Goal: Task Accomplishment & Management: Complete application form

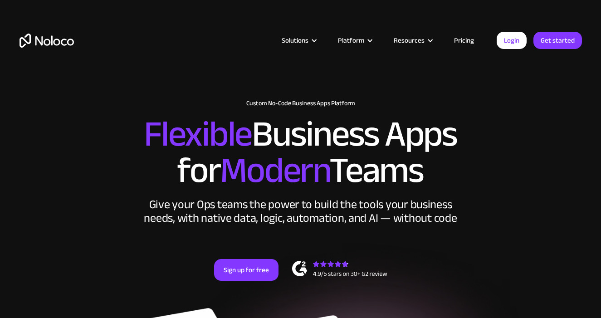
click at [468, 39] on link "Pricing" at bounding box center [464, 40] width 43 height 12
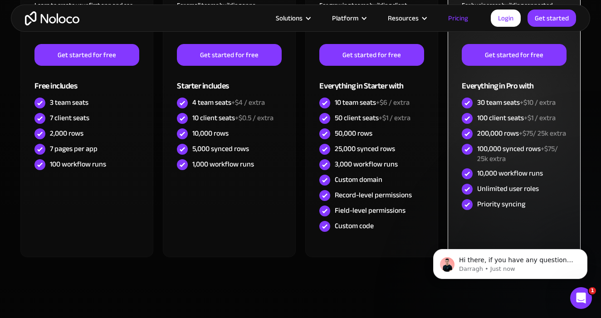
scroll to position [365, 0]
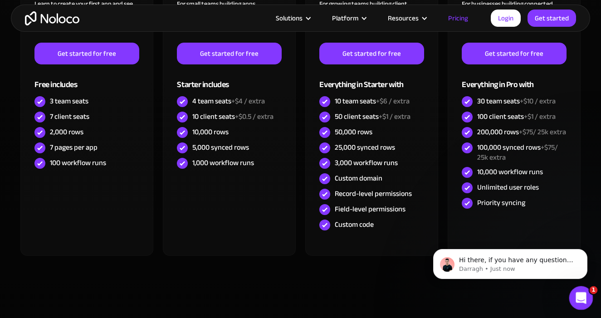
click at [580, 295] on icon "Open Intercom Messenger" at bounding box center [580, 296] width 6 height 7
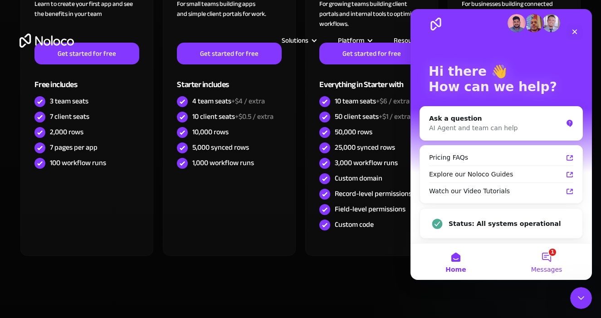
scroll to position [10, 0]
click at [553, 257] on button "1 Messages" at bounding box center [547, 262] width 91 height 36
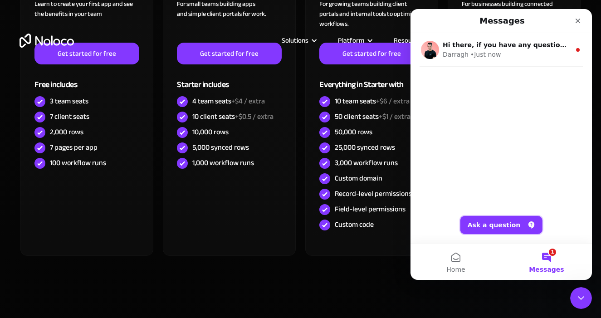
click at [512, 227] on button "Ask a question" at bounding box center [502, 225] width 82 height 18
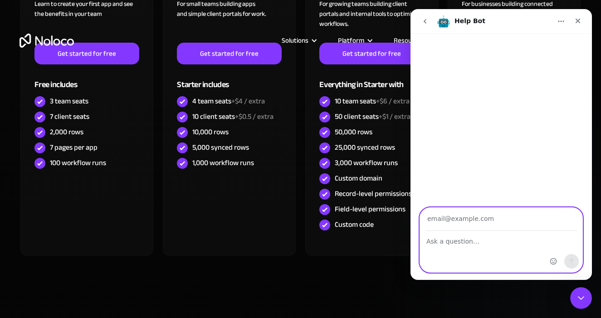
click at [465, 242] on textarea "Ask a question…" at bounding box center [501, 238] width 162 height 15
paste textarea "Hi Noloco Team, I run Kitchen Coach, a digital recipe hub & meal planning membe…"
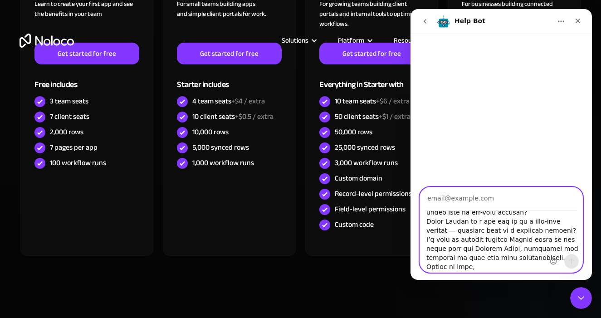
scroll to position [297, 0]
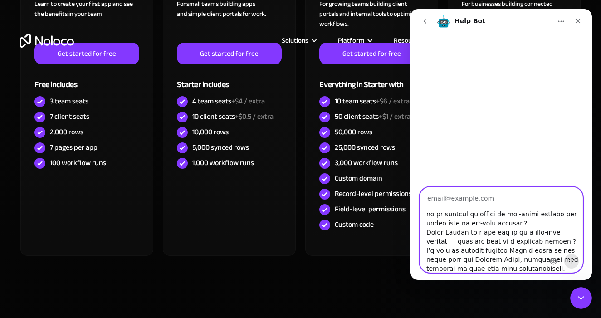
drag, startPoint x: 497, startPoint y: 267, endPoint x: 420, endPoint y: 269, distance: 77.2
click at [420, 269] on textarea "Ask a question…" at bounding box center [501, 241] width 162 height 61
click at [546, 216] on textarea "Ask a question…" at bounding box center [501, 241] width 162 height 61
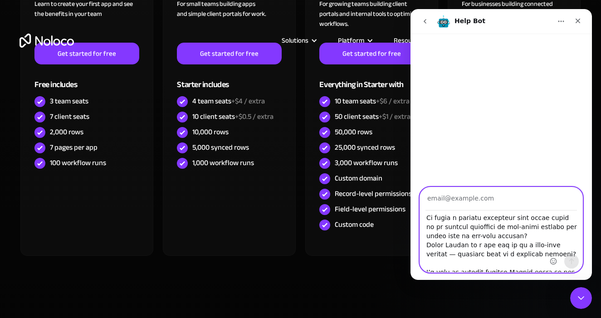
scroll to position [273, 0]
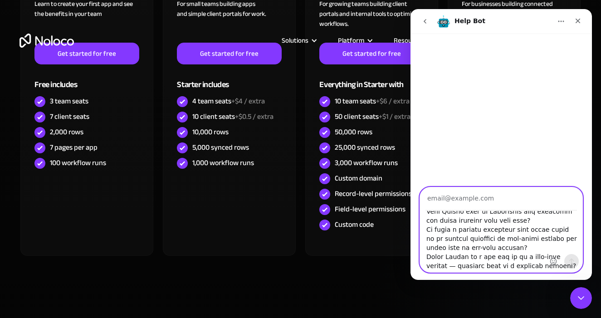
click at [520, 219] on textarea "Ask a question…" at bounding box center [501, 241] width 162 height 61
click at [433, 249] on textarea "Ask a question…" at bounding box center [501, 241] width 162 height 61
drag, startPoint x: 542, startPoint y: 248, endPoint x: 403, endPoint y: 237, distance: 139.3
click html "Help Bot"
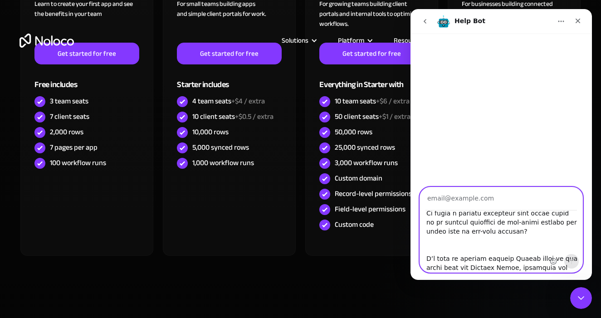
scroll to position [298, 0]
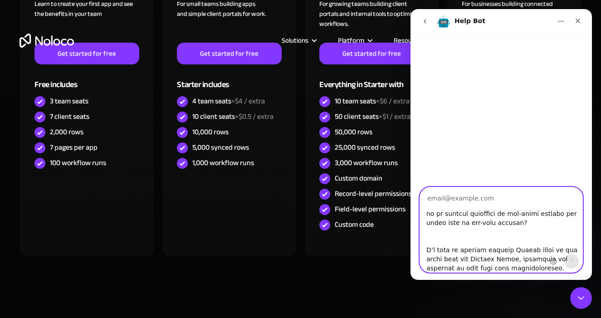
click at [472, 232] on textarea "Ask a question…" at bounding box center [501, 241] width 162 height 61
click at [470, 231] on textarea "Ask a question…" at bounding box center [501, 241] width 162 height 61
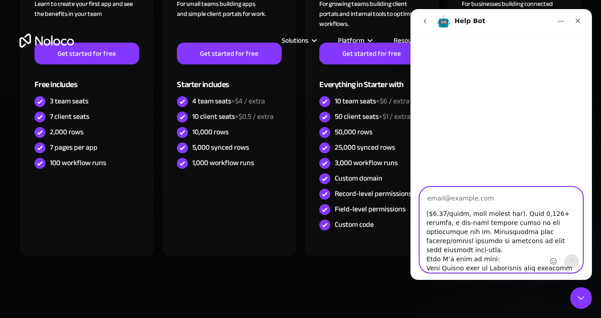
scroll to position [216, 0]
click at [520, 231] on textarea "Ask a question…" at bounding box center [501, 241] width 162 height 61
click at [530, 261] on textarea "Ask a question…" at bounding box center [501, 241] width 162 height 61
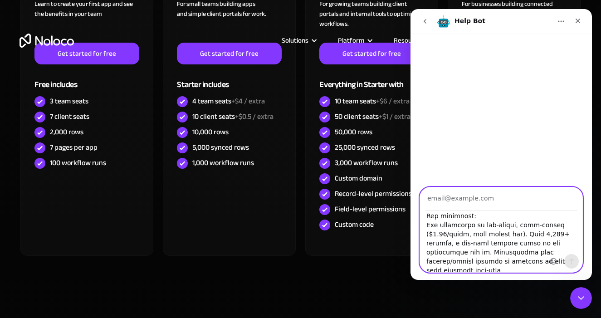
scroll to position [192, 0]
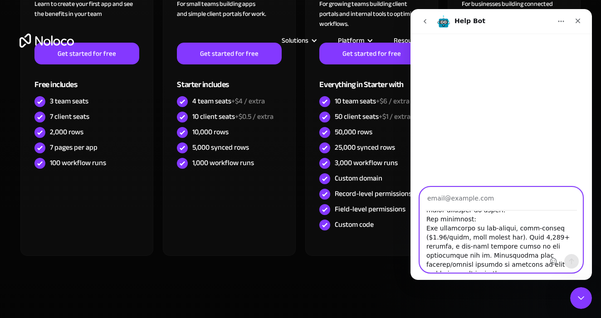
click at [482, 240] on textarea "Ask a question…" at bounding box center [501, 241] width 162 height 61
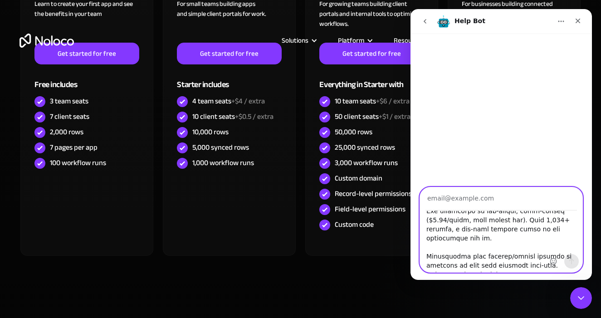
scroll to position [219, 0]
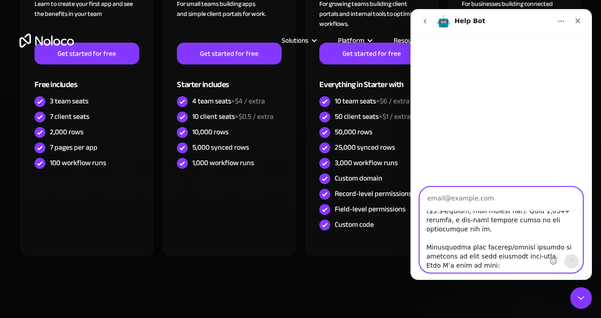
click at [528, 238] on textarea "Ask a question…" at bounding box center [501, 241] width 162 height 61
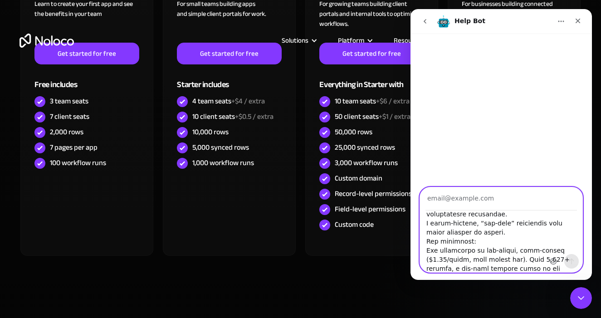
scroll to position [162, 0]
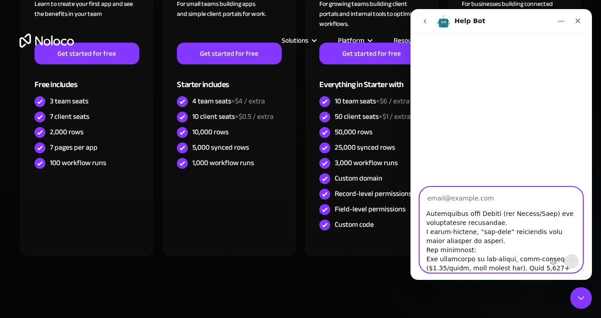
click at [498, 222] on textarea "Ask a question…" at bounding box center [501, 241] width 162 height 61
click at [481, 239] on textarea "Ask a question…" at bounding box center [501, 241] width 162 height 61
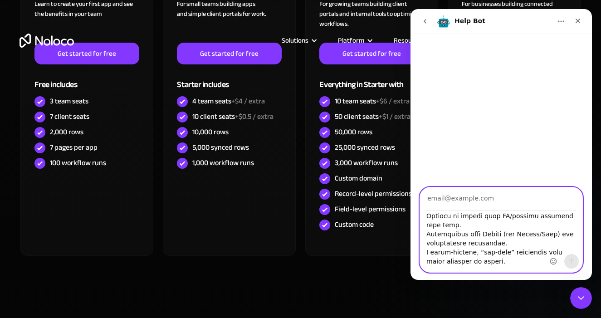
scroll to position [132, 0]
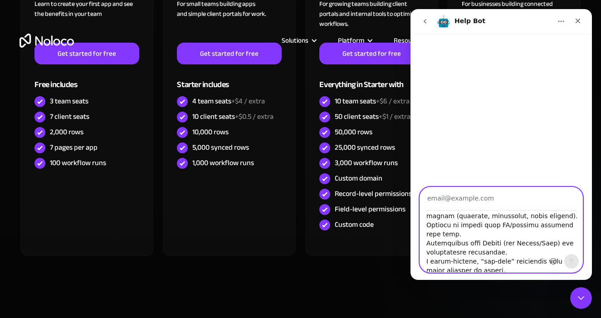
click at [519, 233] on textarea "Ask a question…" at bounding box center [501, 241] width 162 height 61
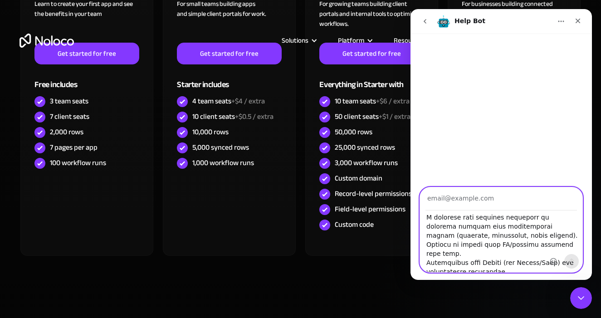
scroll to position [111, 0]
click at [529, 227] on textarea "Ask a question…" at bounding box center [501, 241] width 162 height 61
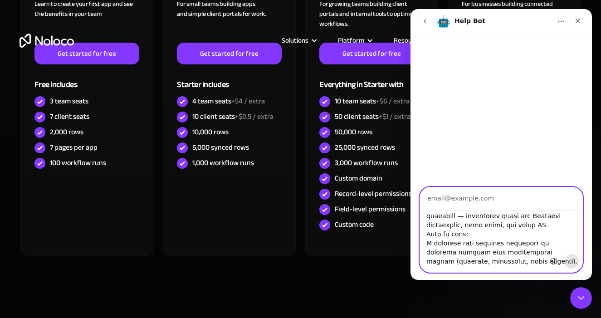
scroll to position [84, 0]
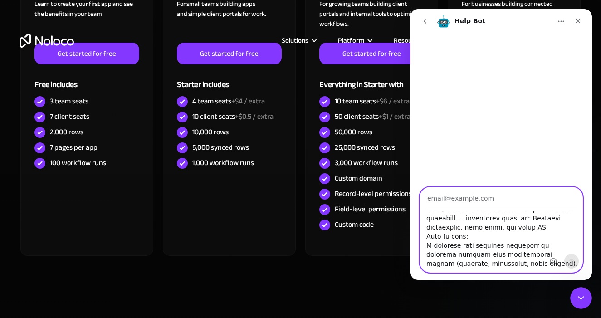
click at [516, 220] on textarea "Ask a question…" at bounding box center [501, 241] width 162 height 61
click at [502, 236] on textarea "Ask a question…" at bounding box center [501, 241] width 162 height 61
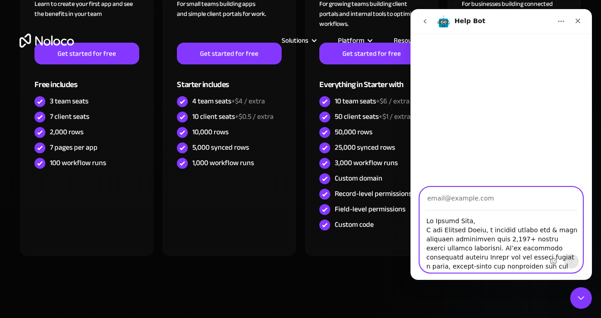
scroll to position [0, 0]
click at [488, 219] on textarea "Ask a question…" at bounding box center [501, 241] width 162 height 61
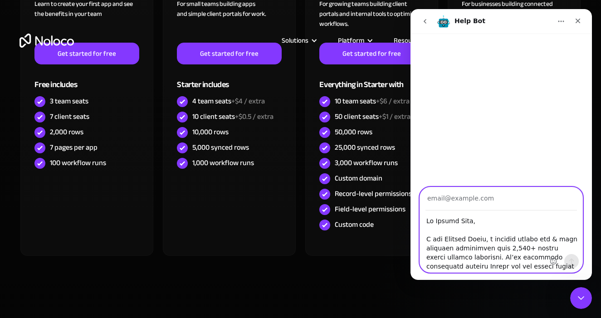
click at [441, 241] on textarea "Ask a question…" at bounding box center [501, 241] width 162 height 61
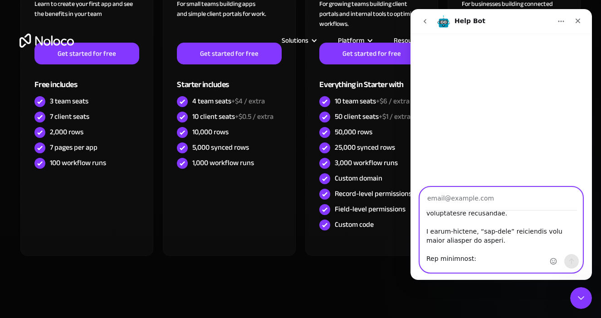
scroll to position [158, 0]
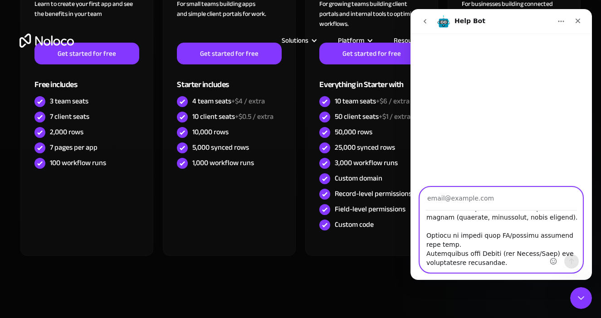
type textarea "Hi Noloco Team, I run The Kitchen Coach, a digital recipe hub & meal planning m…"
click at [500, 201] on input "Your email" at bounding box center [502, 198] width 152 height 23
type input "n"
type input "angie@theleangirlguide.com"
click at [571, 261] on icon "Send a message…" at bounding box center [571, 261] width 7 height 7
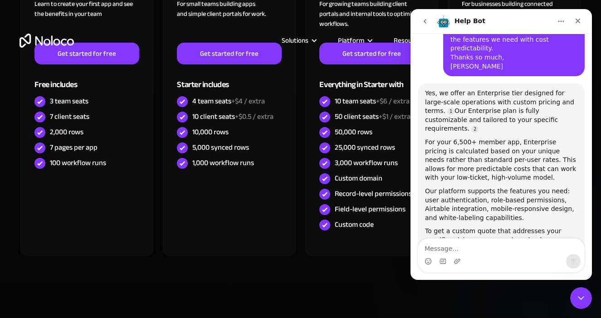
scroll to position [495, 0]
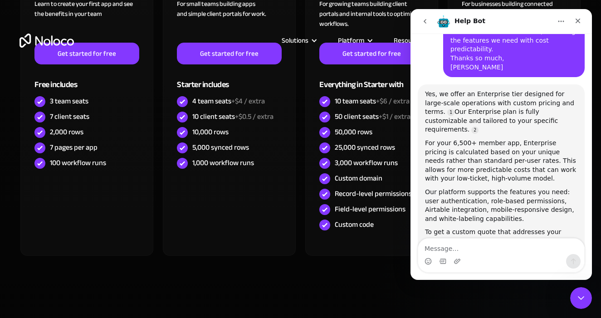
click at [523, 237] on link "book a demo" at bounding box center [487, 245] width 125 height 16
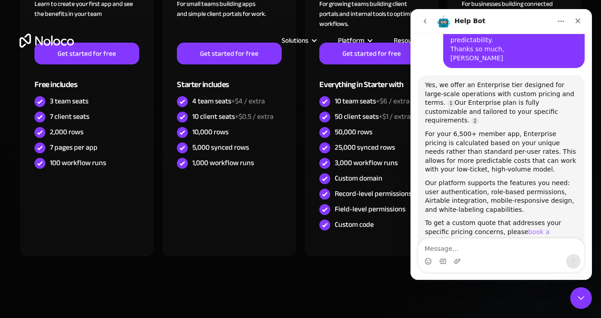
scroll to position [1, 0]
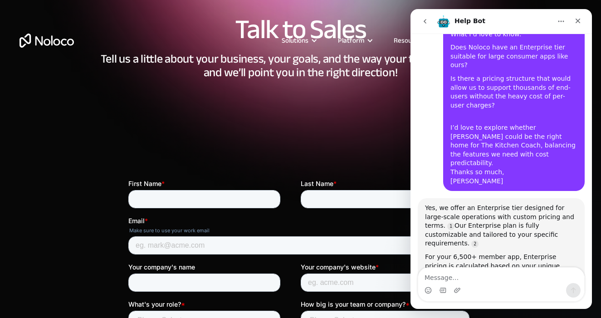
scroll to position [466, 0]
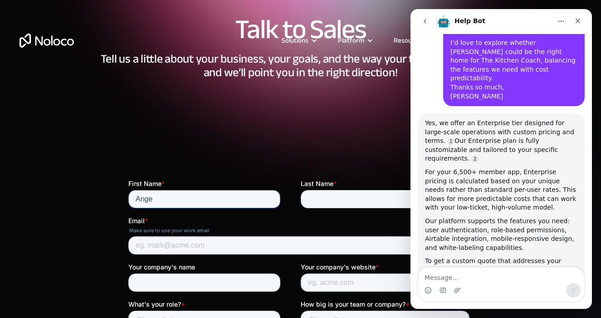
type input "Ange"
type input "Daubermann"
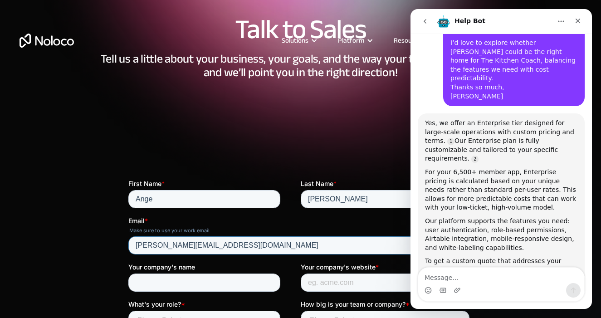
type input "[PERSON_NAME][EMAIL_ADDRESS][DOMAIN_NAME]"
type input "LEAN GIRL"
paste input "https://www.leangirlguide.com"
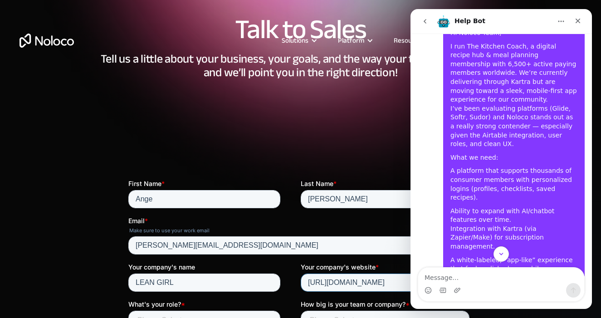
scroll to position [35, 0]
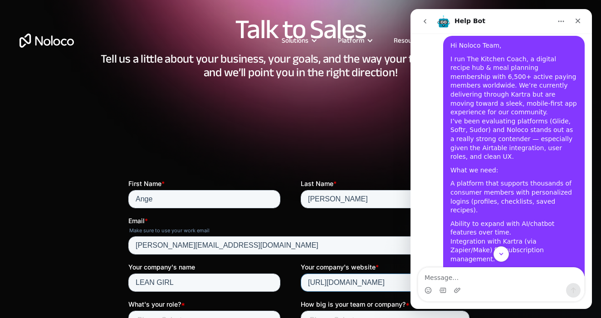
type input "https://www.leangirlguide.com"
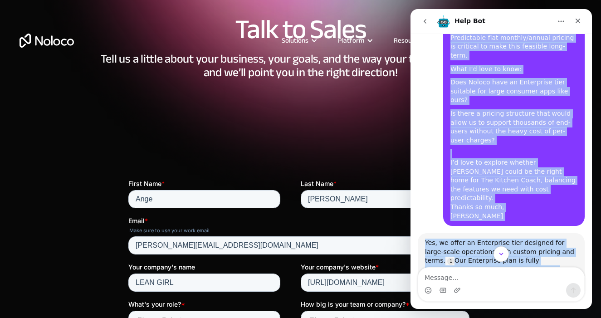
scroll to position [351, 0]
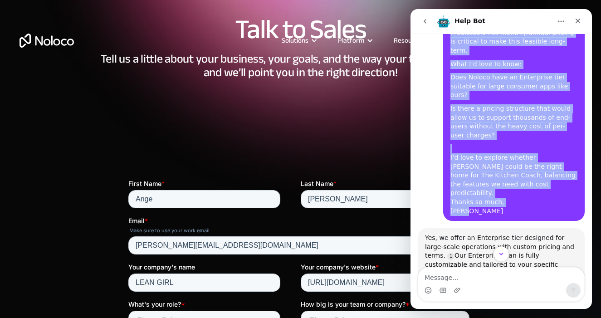
drag, startPoint x: 450, startPoint y: 44, endPoint x: 520, endPoint y: 146, distance: 123.0
copy div "Hi Noloco Team, I run The Kitchen Coach, a digital recipe hub & meal planning m…"
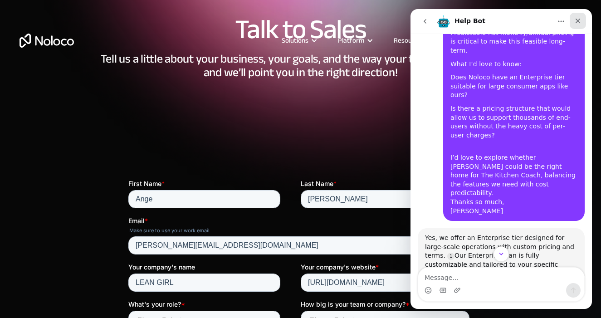
click at [576, 20] on icon "Close" at bounding box center [578, 20] width 7 height 7
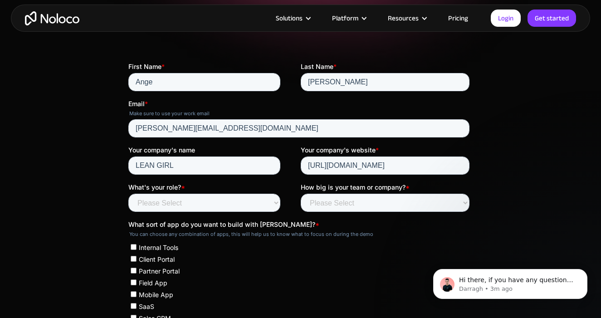
scroll to position [188, 0]
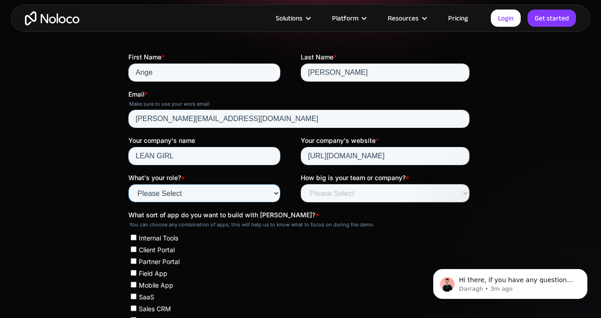
select select "Founder / CXO"
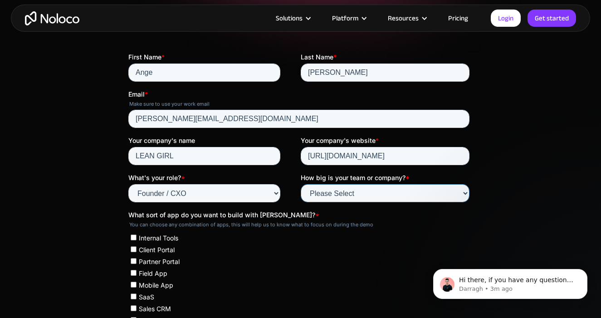
select select "Less than 10"
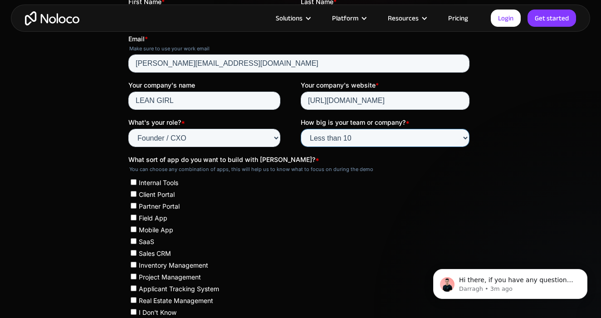
scroll to position [263, 0]
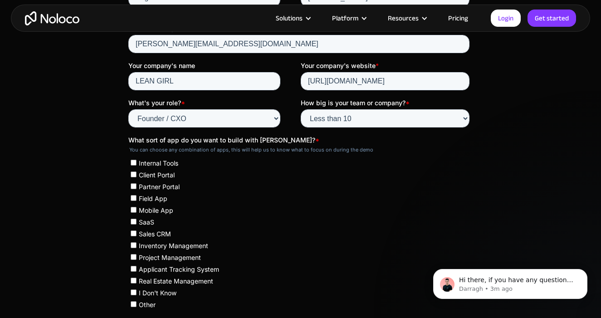
click at [134, 207] on input "Mobile App" at bounding box center [133, 210] width 6 height 6
checkbox input "true"
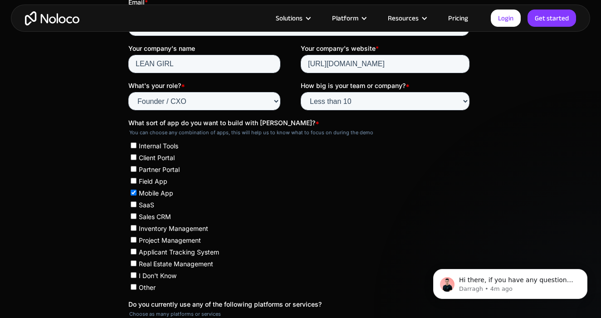
click at [134, 202] on input "SaaS" at bounding box center [133, 205] width 6 height 6
checkbox input "true"
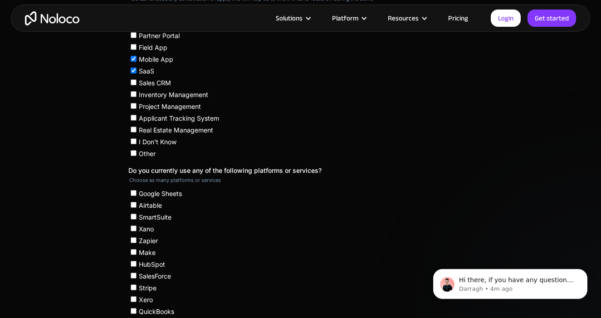
scroll to position [417, 0]
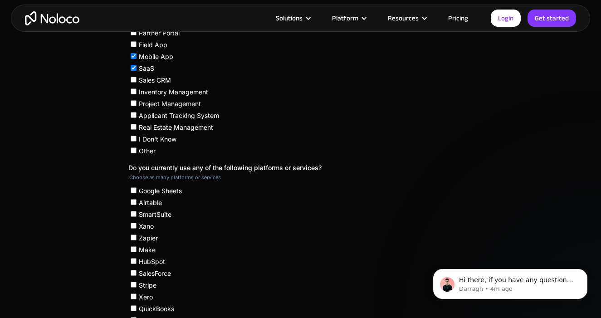
click at [134, 199] on input "Airtable" at bounding box center [133, 202] width 6 height 6
checkbox input "true"
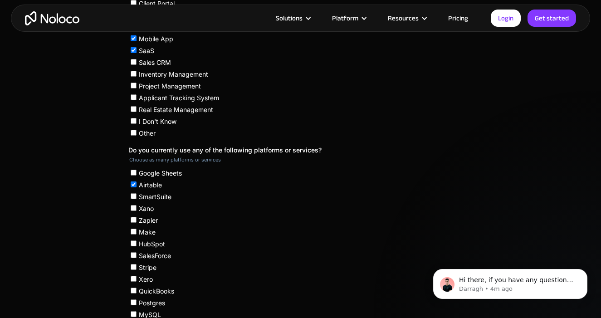
scroll to position [444, 0]
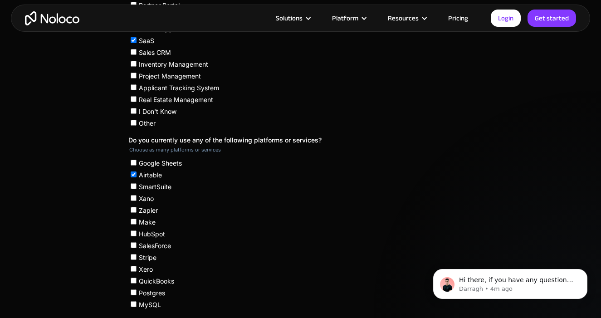
click at [133, 254] on input "Stripe" at bounding box center [133, 257] width 6 height 6
checkbox input "true"
click at [134, 207] on input "Zapier" at bounding box center [133, 210] width 6 height 6
checkbox input "true"
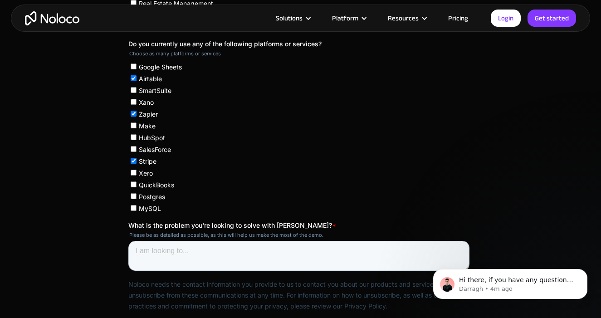
scroll to position [551, 0]
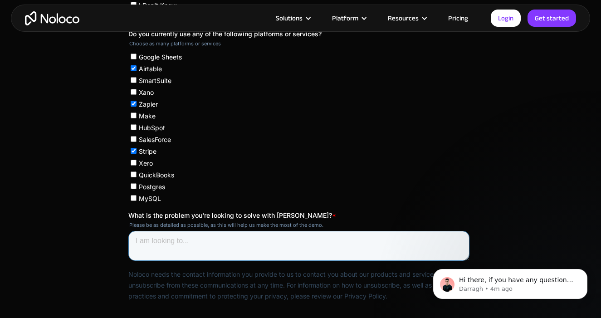
click at [247, 234] on textarea "What is the problem you're looking to solve with Noloco? *" at bounding box center [298, 246] width 341 height 30
paste textarea "Hi Noloco Team, I run The Kitchen Coach, a digital recipe hub & meal planning m…"
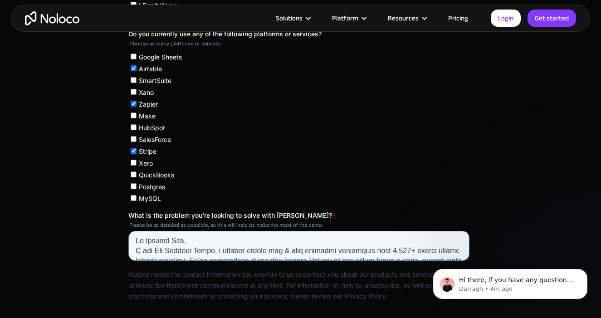
scroll to position [0, 0]
click at [226, 231] on textarea "What is the problem you're looking to solve with Noloco? *" at bounding box center [298, 246] width 341 height 30
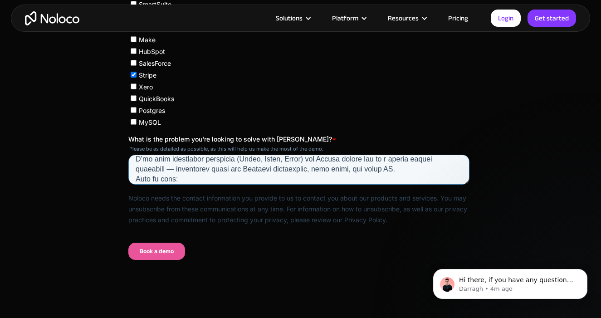
scroll to position [629, 0]
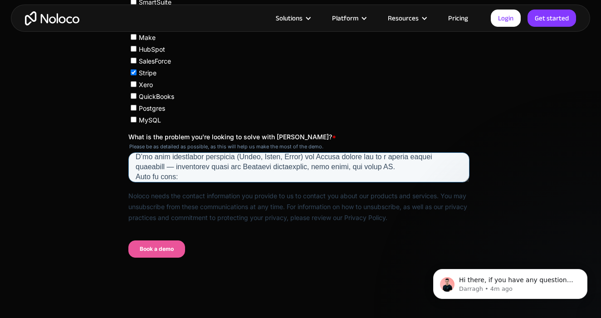
type textarea "Hi Noloco Team, I run The Kitchen Coach, a digital recipe hub & meal planning m…"
click at [156, 241] on input "Book a demo" at bounding box center [156, 249] width 57 height 17
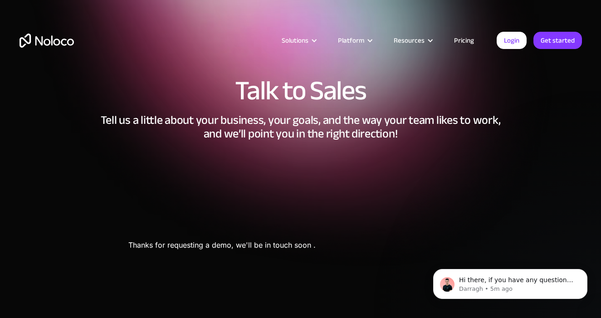
scroll to position [0, 0]
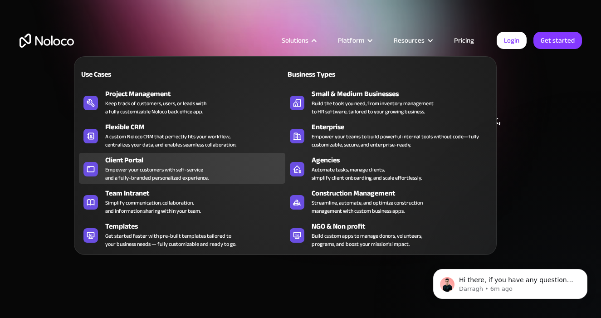
click at [126, 172] on div "Empower your customers with self-service and a fully-branded personalized exper…" at bounding box center [156, 174] width 103 height 16
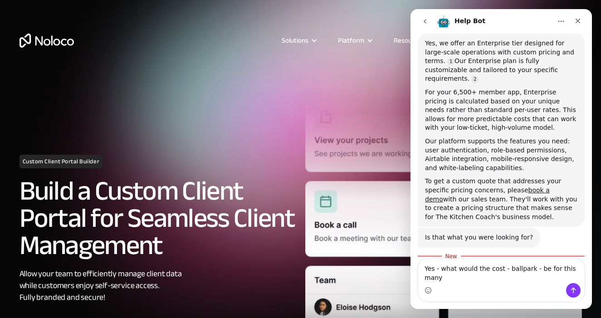
scroll to position [553, 0]
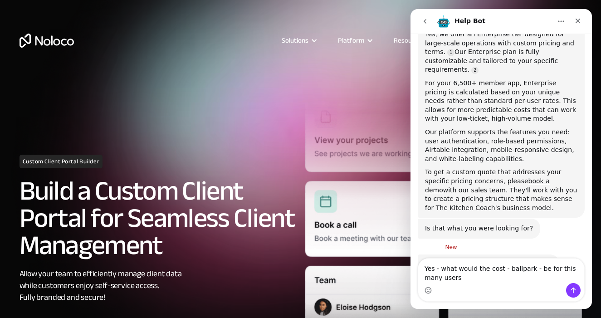
type textarea "Yes - what would the cost - ballpark - be for this many users"
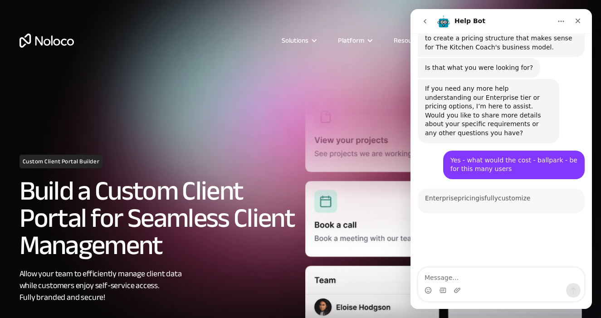
scroll to position [754, 0]
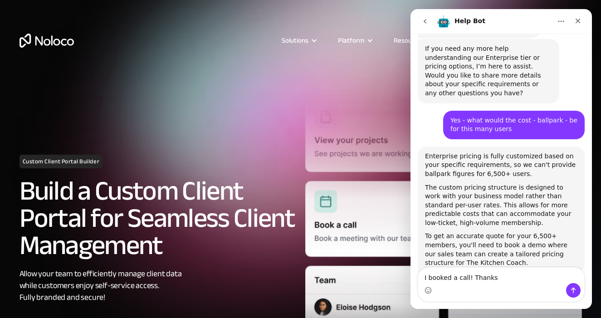
type textarea "I booked a call! Thanks"
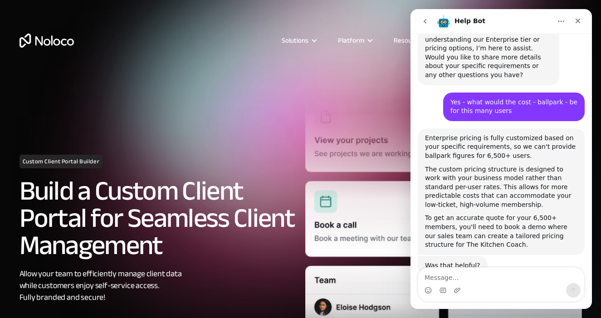
click at [245, 265] on div "Custom Client Portal Builder Build a Custom Client Portal for Seamless Client M…" at bounding box center [158, 251] width 286 height 193
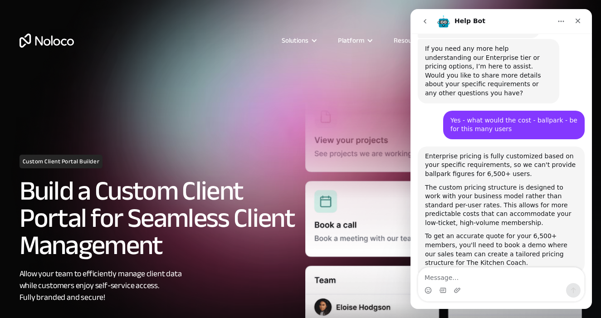
scroll to position [787, 0]
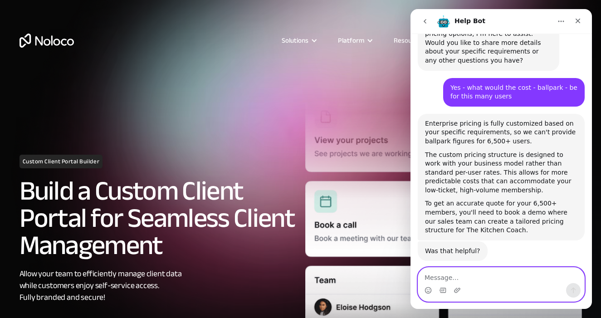
click at [465, 275] on textarea "Message…" at bounding box center [501, 275] width 166 height 15
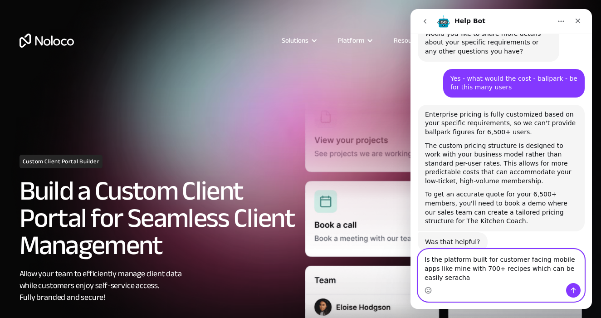
scroll to position [805, 0]
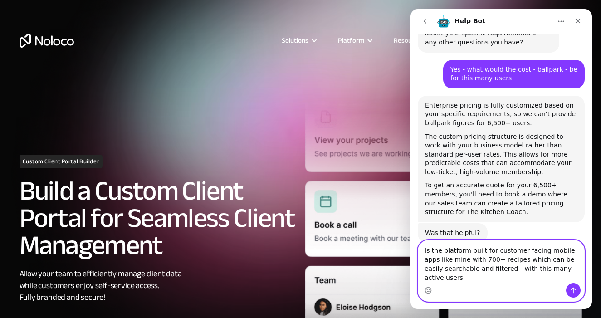
type textarea "Is the platform built for customer facing mobile apps like mine with 700+ recip…"
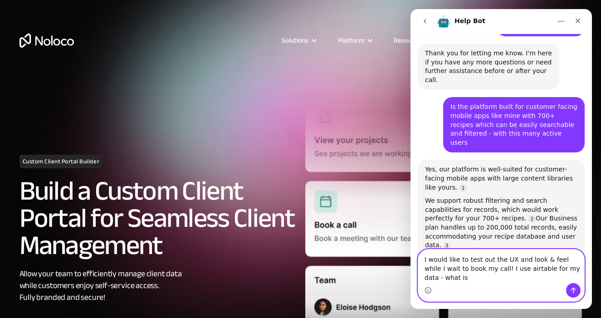
scroll to position [1047, 0]
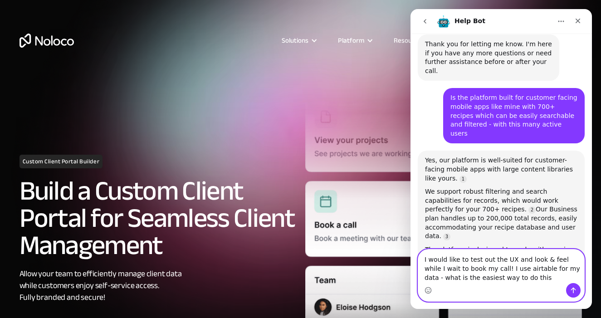
type textarea "I would like to test out the UX and look & feel while I wait to book my call! I…"
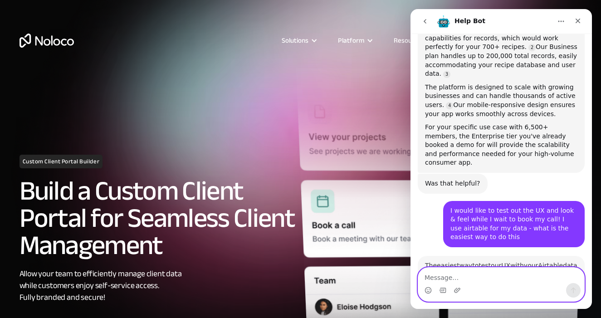
scroll to position [1254, 0]
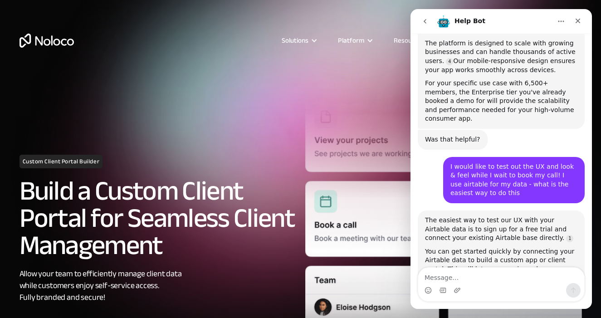
click at [359, 71] on div "Solutions Use Cases Business Types Project Management Keep track of customers, …" at bounding box center [300, 50] width 581 height 54
click at [561, 26] on button "Home" at bounding box center [561, 21] width 17 height 17
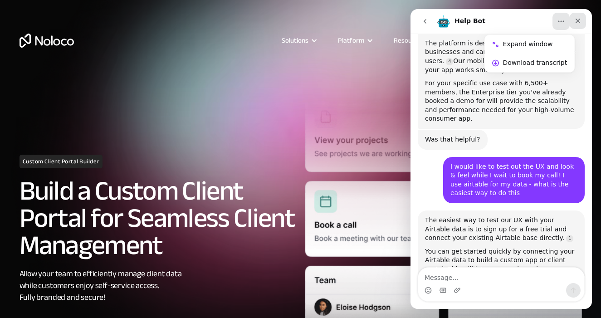
click at [576, 22] on icon "Close" at bounding box center [578, 20] width 7 height 7
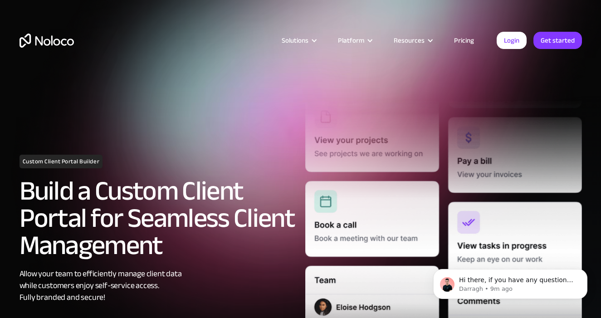
scroll to position [0, 0]
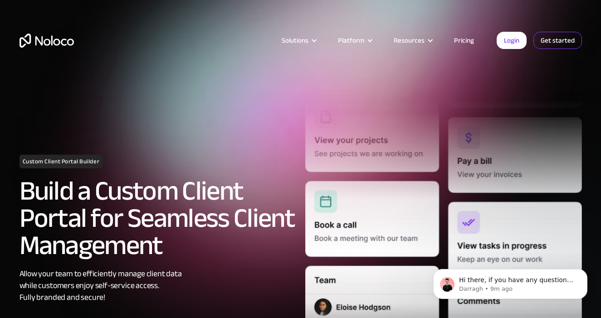
click at [553, 43] on link "Get started" at bounding box center [558, 40] width 49 height 17
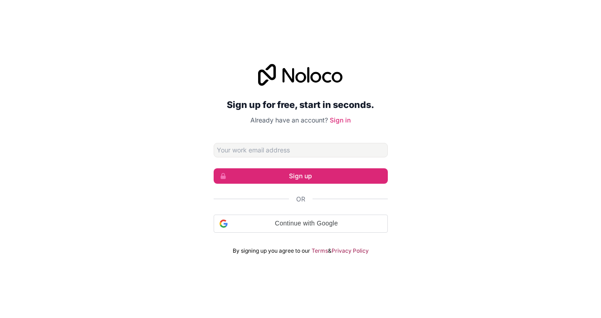
click at [328, 149] on input "Email address" at bounding box center [301, 150] width 174 height 15
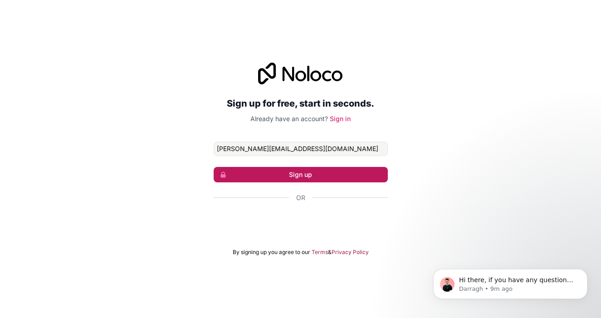
type input "[PERSON_NAME][EMAIL_ADDRESS][DOMAIN_NAME]"
click at [345, 174] on button "Sign up" at bounding box center [301, 174] width 174 height 15
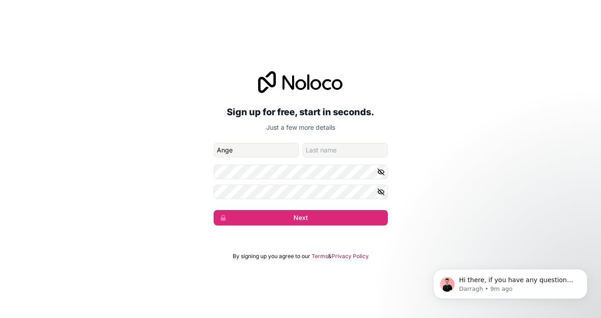
type input "Ange"
type input "Daubermann"
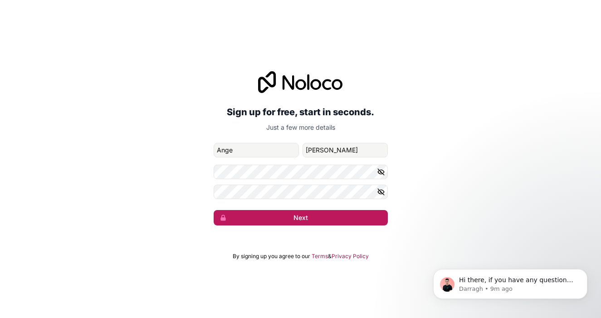
click at [316, 217] on button "Next" at bounding box center [301, 217] width 174 height 15
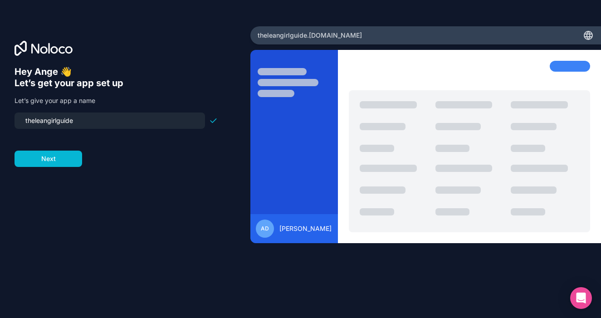
drag, startPoint x: 79, startPoint y: 121, endPoint x: 13, endPoint y: 121, distance: 65.8
click at [13, 121] on div "Hey Ange 👋 Let’s get your app set up Let’s give your app a name theleangirlguid…" at bounding box center [125, 158] width 251 height 265
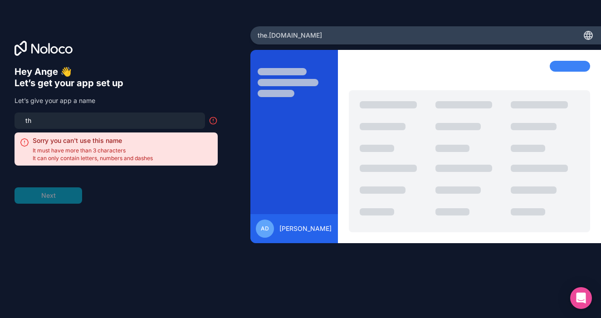
type input "t"
type input "l"
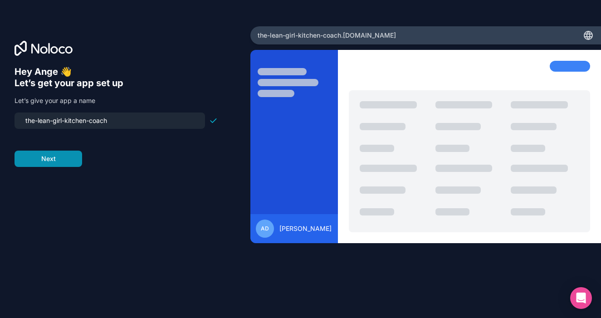
type input "the-lean-girl-kitchen-coach"
click at [57, 161] on button "Next" at bounding box center [49, 159] width 68 height 16
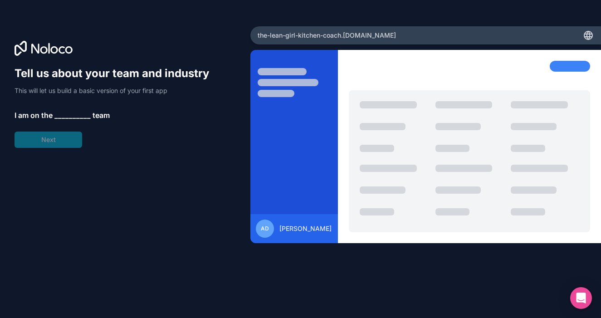
click at [64, 116] on span "__________" at bounding box center [72, 115] width 36 height 11
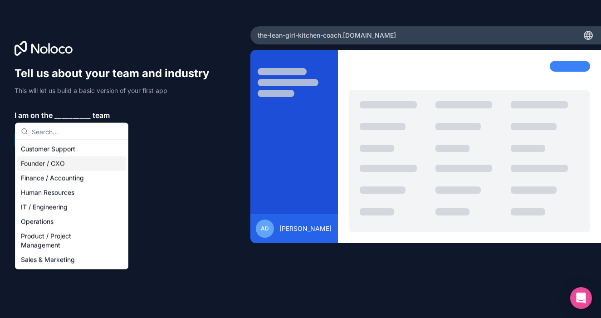
click at [79, 165] on div "Founder / CXO" at bounding box center [71, 164] width 109 height 15
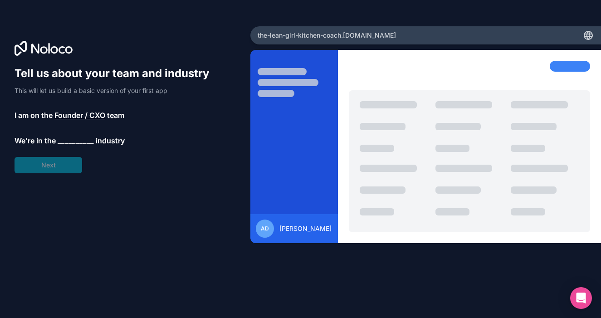
click at [71, 143] on span "__________" at bounding box center [76, 140] width 36 height 11
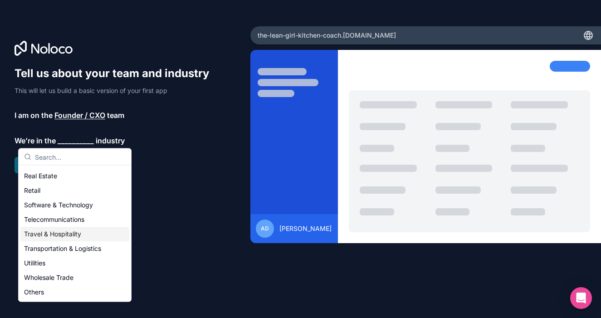
scroll to position [187, 0]
click at [57, 292] on div "Others" at bounding box center [74, 292] width 109 height 15
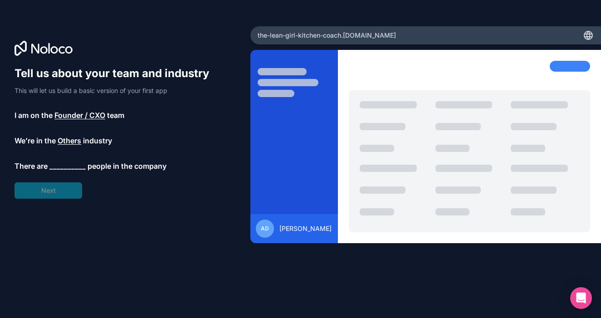
click at [77, 166] on span "__________" at bounding box center [67, 166] width 36 height 11
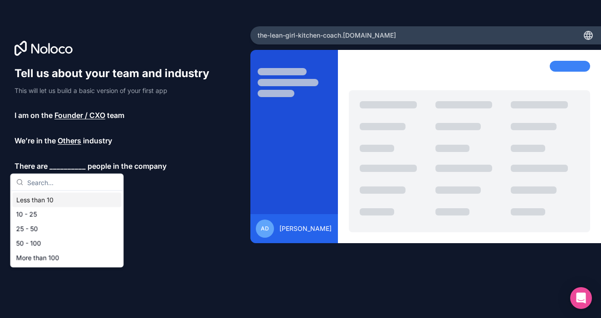
click at [68, 201] on div "Less than 10" at bounding box center [67, 200] width 109 height 15
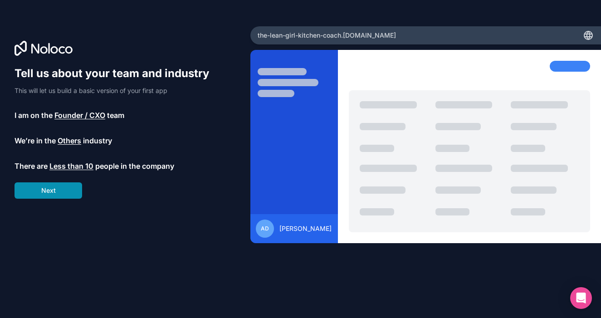
click at [68, 192] on button "Next" at bounding box center [49, 190] width 68 height 16
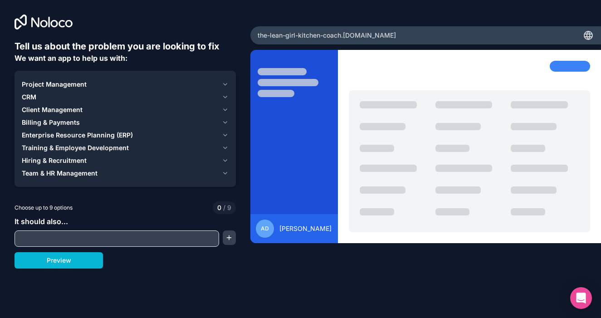
click at [225, 174] on icon "button" at bounding box center [226, 173] width 4 height 2
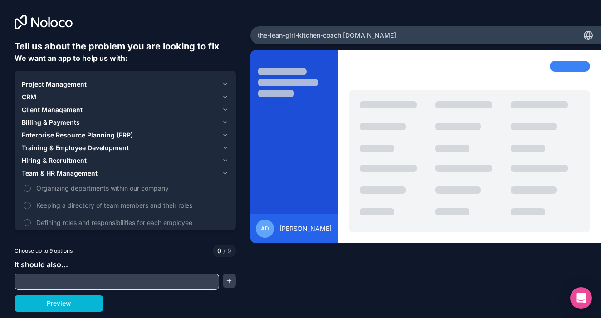
click at [226, 149] on icon "button" at bounding box center [225, 147] width 7 height 7
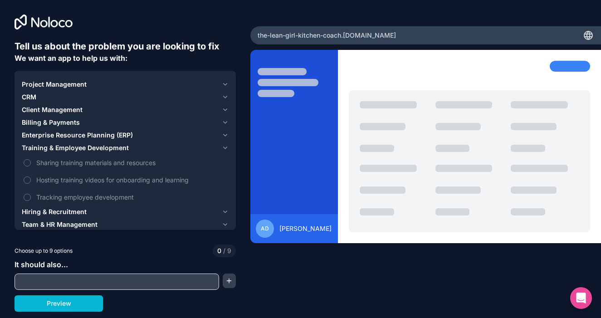
click at [225, 136] on icon "button" at bounding box center [226, 135] width 4 height 2
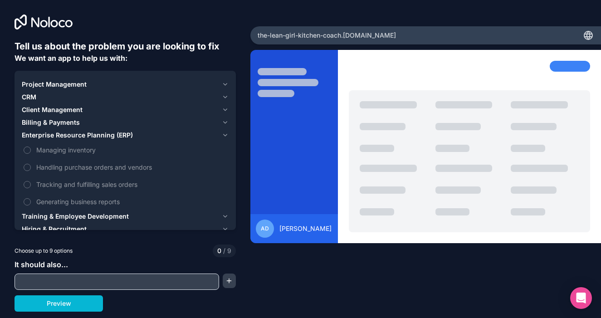
click at [225, 110] on icon "button" at bounding box center [226, 110] width 4 height 2
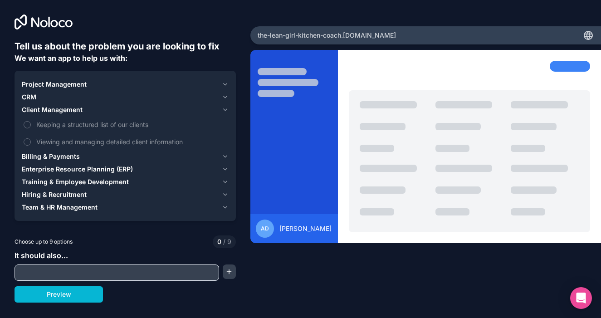
click at [226, 94] on icon "button" at bounding box center [225, 96] width 7 height 7
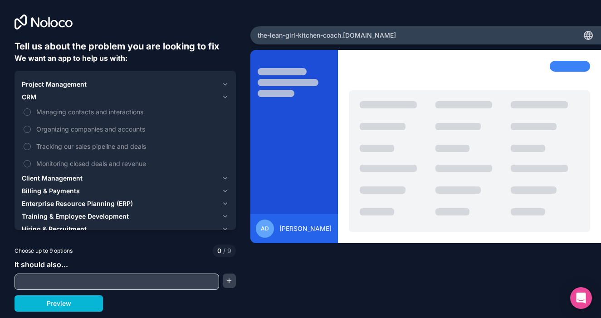
click at [226, 82] on icon "button" at bounding box center [225, 84] width 7 height 7
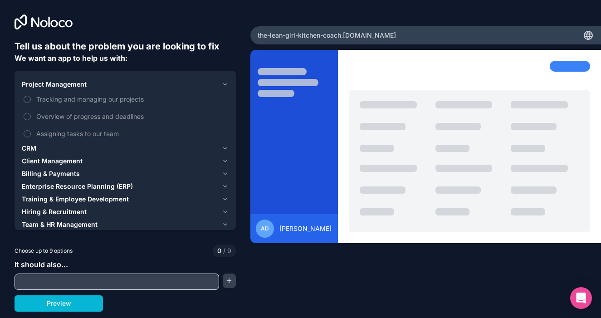
click at [225, 83] on icon "button" at bounding box center [225, 84] width 7 height 7
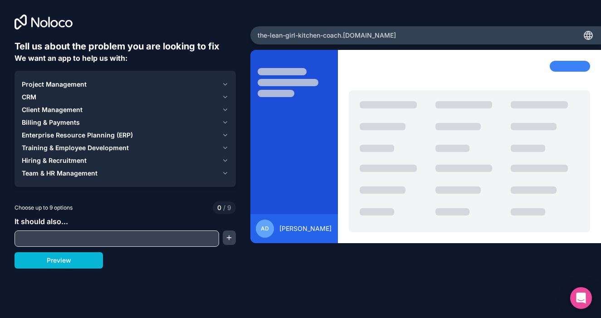
click at [138, 238] on input "text" at bounding box center [117, 238] width 200 height 13
click at [590, 300] on div "Open Intercom Messenger" at bounding box center [582, 298] width 24 height 24
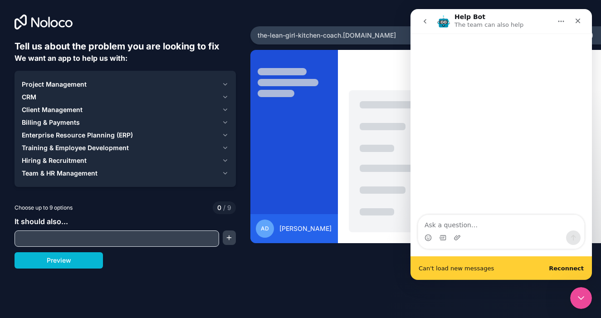
click at [464, 220] on textarea "Ask a question…" at bounding box center [501, 222] width 166 height 15
click at [571, 267] on b "Reconnect" at bounding box center [566, 268] width 35 height 7
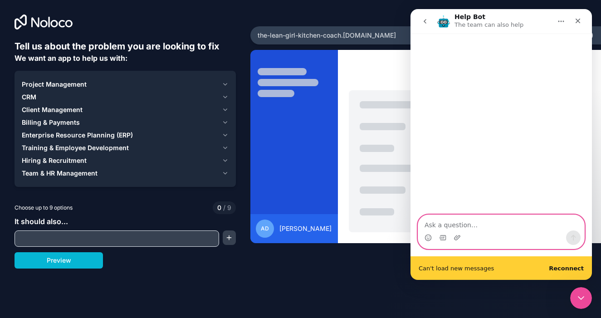
click at [477, 226] on textarea "Ask a question…" at bounding box center [501, 222] width 166 height 15
type textarea "When I cho"
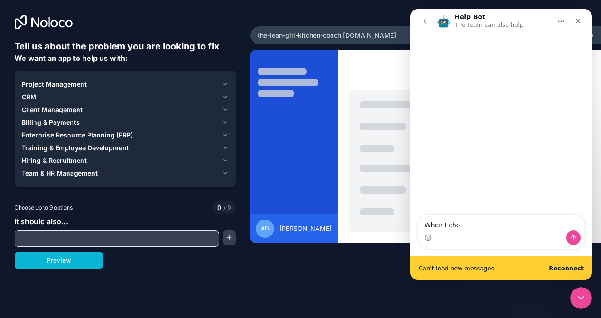
click at [179, 240] on input "text" at bounding box center [117, 238] width 200 height 13
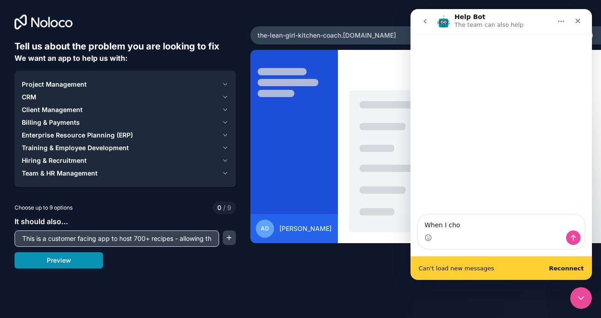
type input "This is a customer facing app to host 700+ recipes - allowing them to find, vie…"
click at [77, 264] on button "Preview" at bounding box center [59, 260] width 89 height 16
click at [224, 148] on icon "button" at bounding box center [225, 147] width 7 height 7
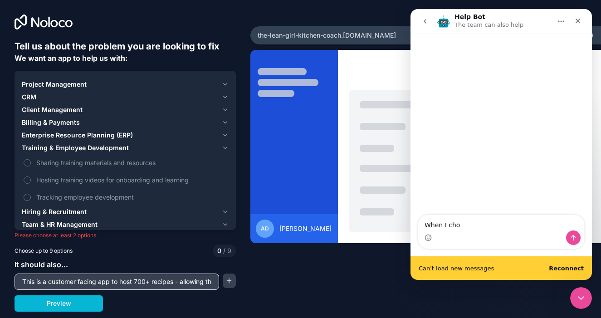
click at [224, 148] on icon "button" at bounding box center [225, 147] width 7 height 7
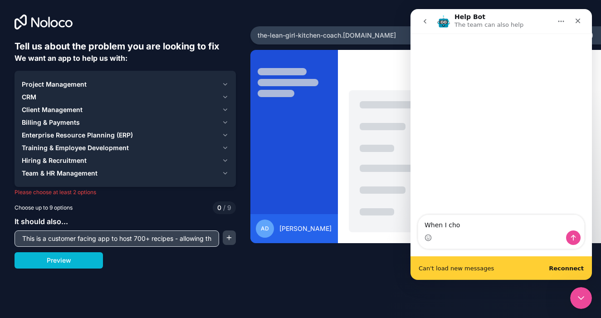
click at [226, 109] on icon "button" at bounding box center [225, 109] width 7 height 7
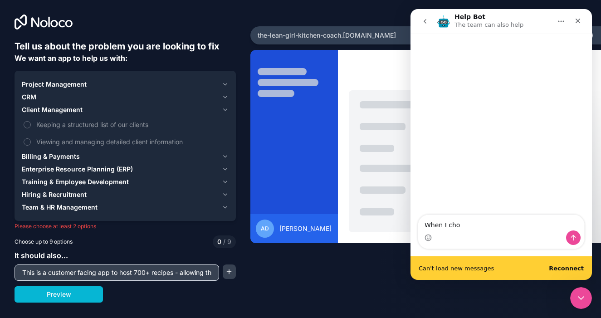
click at [226, 109] on icon "button" at bounding box center [225, 109] width 7 height 7
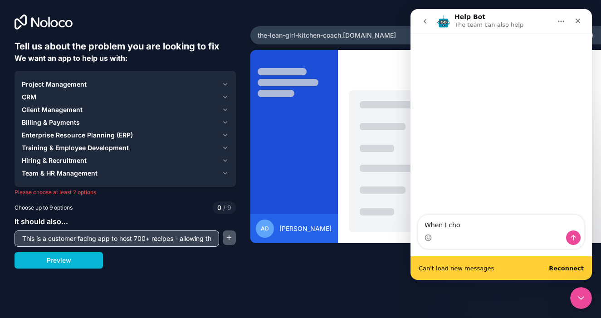
click at [229, 239] on button "button" at bounding box center [229, 238] width 13 height 15
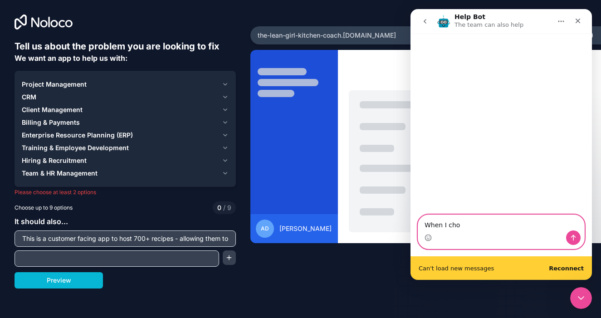
click at [459, 224] on textarea "When I cho" at bounding box center [501, 222] width 166 height 15
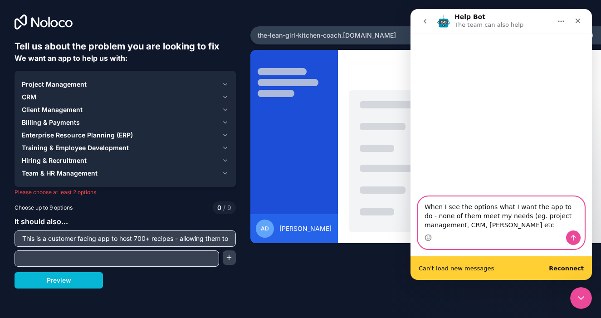
type textarea "When I see the options what I want the app to do - none of them meet my needs (…"
click at [578, 236] on button "Send a message…" at bounding box center [573, 238] width 15 height 15
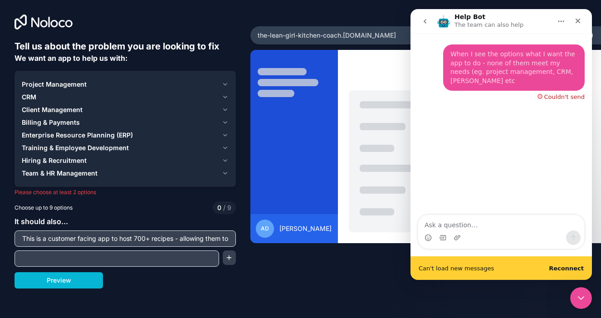
click at [557, 94] on div "Couldn't send" at bounding box center [565, 97] width 40 height 6
click at [565, 268] on b "Reconnect" at bounding box center [566, 268] width 35 height 7
click at [170, 171] on div "Team & HR Management" at bounding box center [120, 173] width 197 height 9
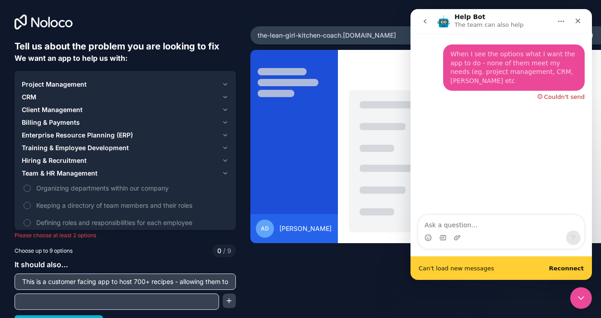
click at [222, 160] on icon "button" at bounding box center [225, 160] width 7 height 7
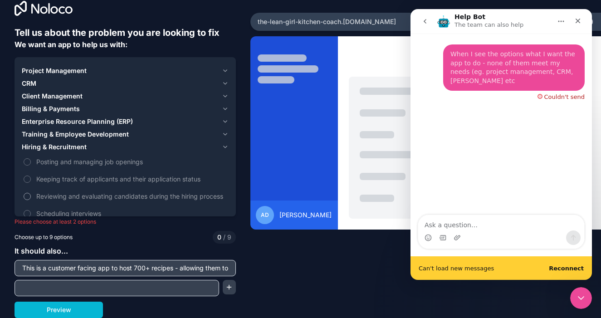
scroll to position [14, 0]
click at [226, 148] on icon "button" at bounding box center [225, 146] width 7 height 7
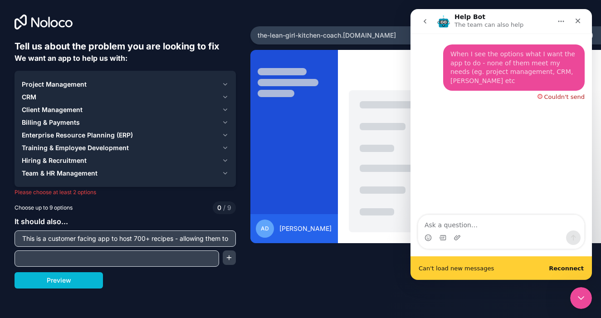
scroll to position [0, 0]
click at [225, 147] on icon "button" at bounding box center [225, 147] width 7 height 7
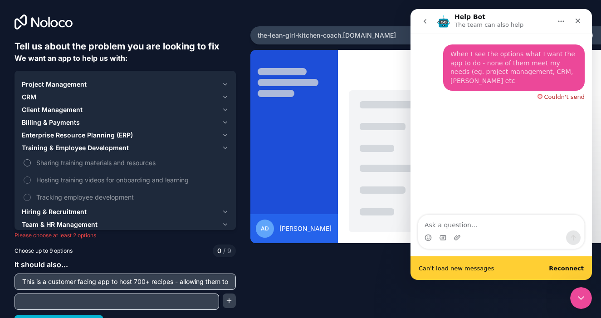
click at [147, 163] on span "Sharing training materials and resources" at bounding box center [131, 163] width 191 height 10
click at [31, 163] on button "Sharing training materials and resources" at bounding box center [27, 162] width 7 height 7
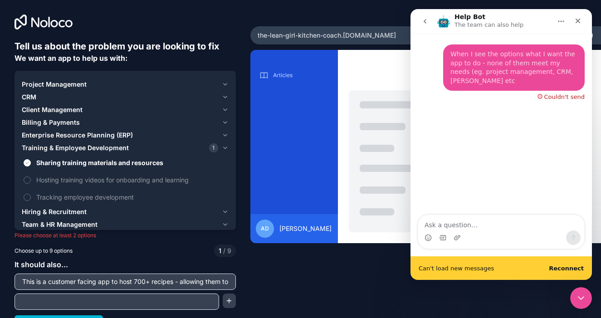
click at [225, 133] on icon "button" at bounding box center [225, 135] width 7 height 7
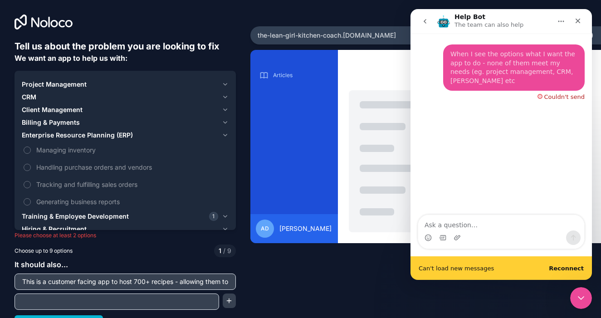
click at [226, 121] on icon "button" at bounding box center [225, 122] width 7 height 7
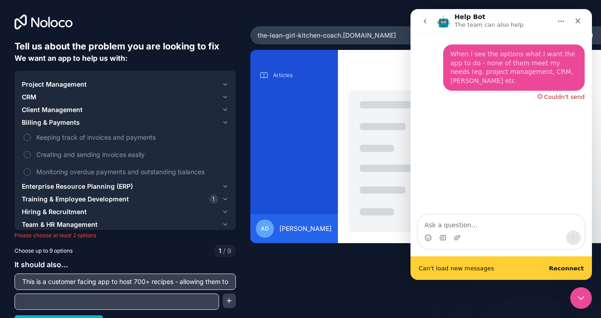
click at [226, 106] on button "Client Management" at bounding box center [125, 109] width 207 height 13
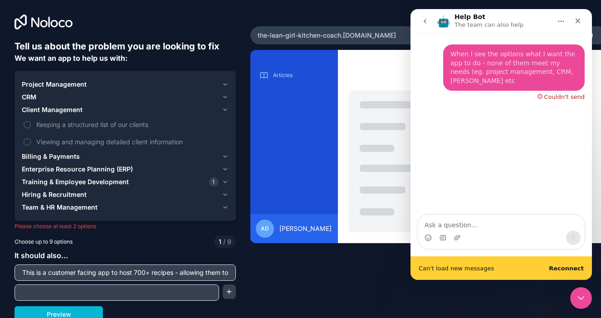
click at [224, 193] on icon "button" at bounding box center [225, 194] width 7 height 7
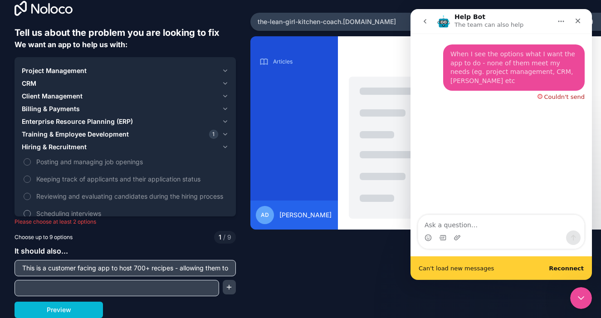
scroll to position [14, 0]
click at [224, 147] on icon "button" at bounding box center [226, 147] width 4 height 2
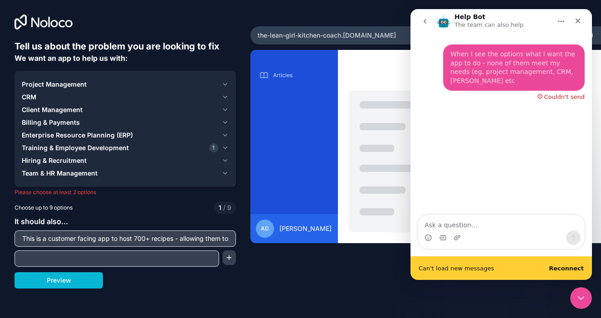
click at [226, 172] on icon "button" at bounding box center [225, 173] width 7 height 7
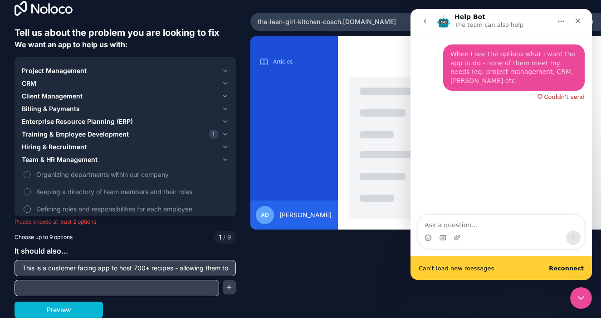
scroll to position [14, 0]
click at [225, 157] on icon "button" at bounding box center [225, 159] width 7 height 7
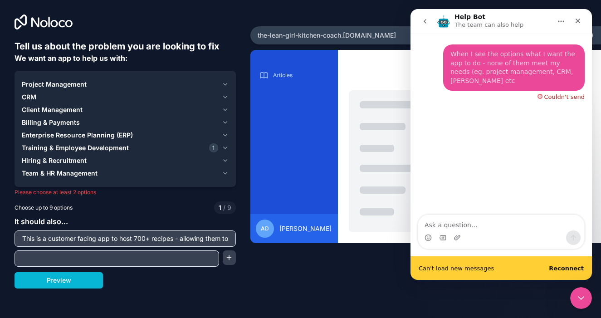
scroll to position [0, 0]
click at [227, 94] on icon "button" at bounding box center [225, 96] width 7 height 7
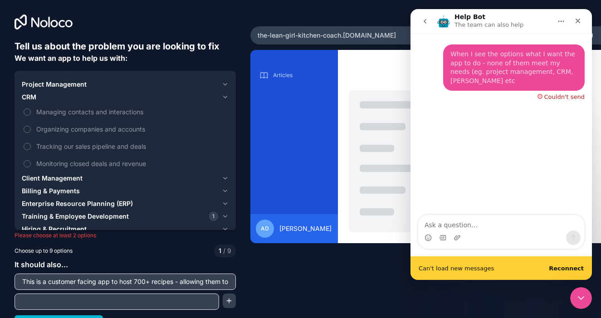
click at [226, 95] on icon "button" at bounding box center [225, 96] width 7 height 7
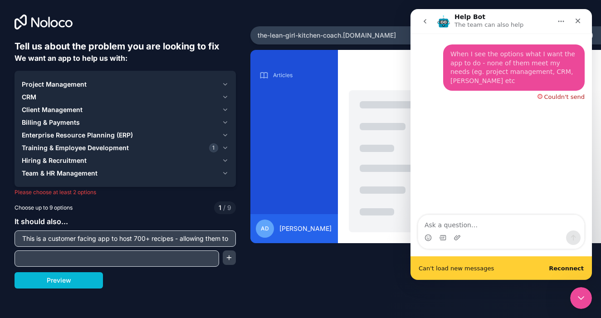
click at [225, 134] on icon "button" at bounding box center [225, 135] width 7 height 7
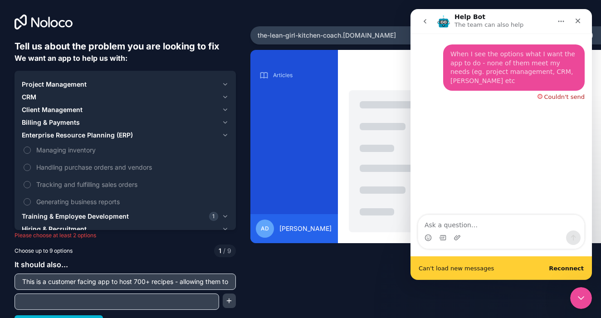
click at [226, 133] on icon "button" at bounding box center [225, 135] width 7 height 7
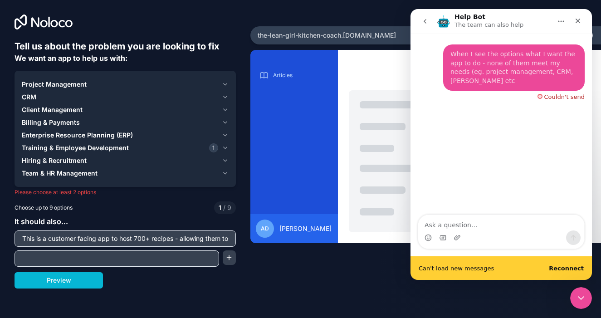
click at [223, 149] on icon "button" at bounding box center [225, 147] width 7 height 7
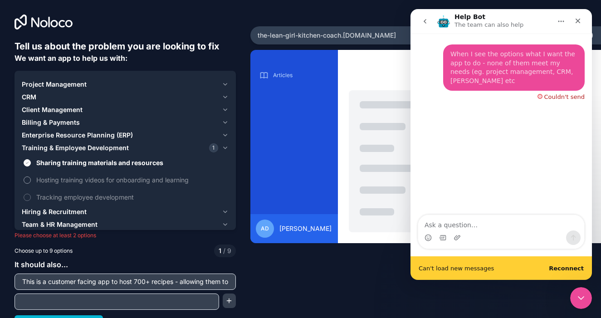
click at [184, 177] on span "Hosting training videos for onboarding and learning" at bounding box center [131, 180] width 191 height 10
click at [31, 177] on button "Hosting training videos for onboarding and learning" at bounding box center [27, 180] width 7 height 7
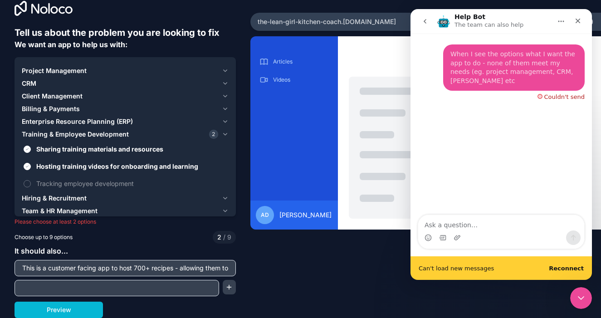
scroll to position [14, 0]
click at [158, 302] on div "Preview" at bounding box center [125, 310] width 221 height 16
click at [89, 310] on button "Preview" at bounding box center [59, 310] width 89 height 16
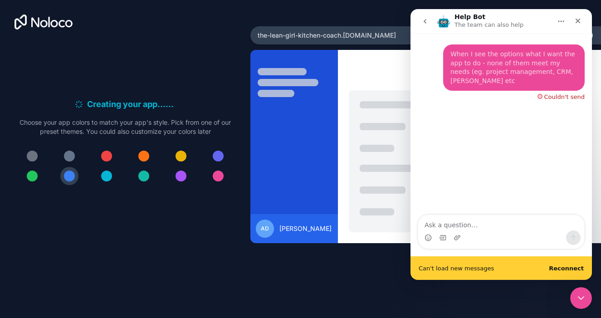
scroll to position [0, 0]
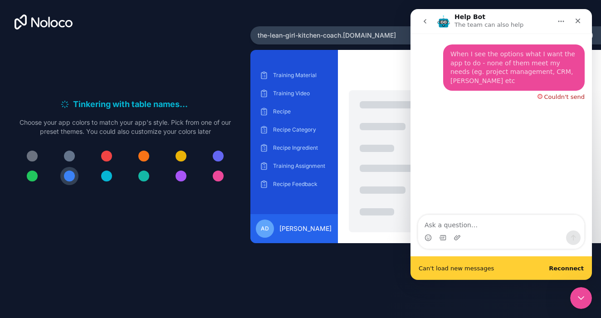
click at [220, 177] on div at bounding box center [218, 176] width 11 height 11
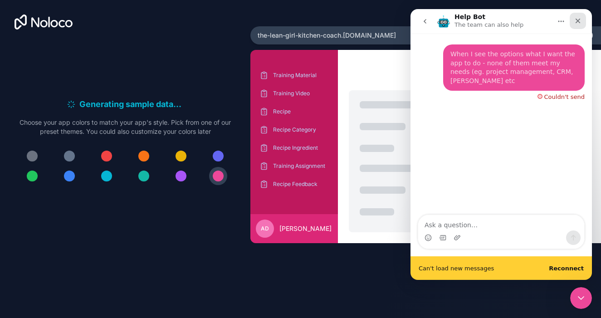
click at [580, 18] on icon "Close" at bounding box center [578, 20] width 7 height 7
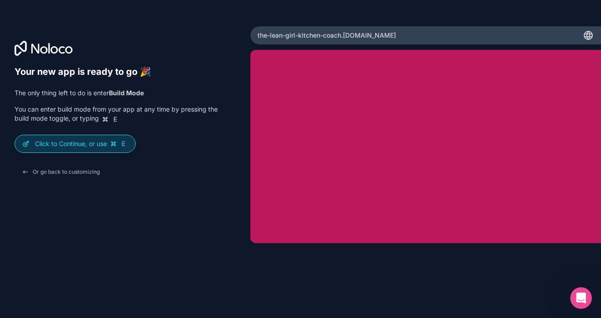
click at [108, 143] on p "Click to Continue, or use E" at bounding box center [81, 143] width 93 height 9
